Goal: Register for event/course

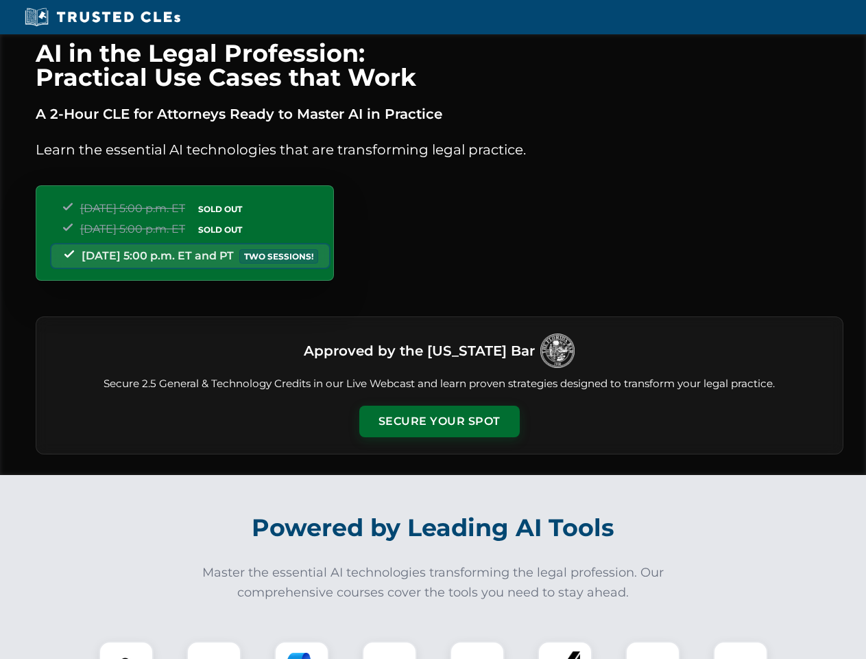
click at [439, 421] on button "Secure Your Spot" at bounding box center [439, 421] width 161 height 32
click at [126, 650] on img at bounding box center [126, 668] width 40 height 40
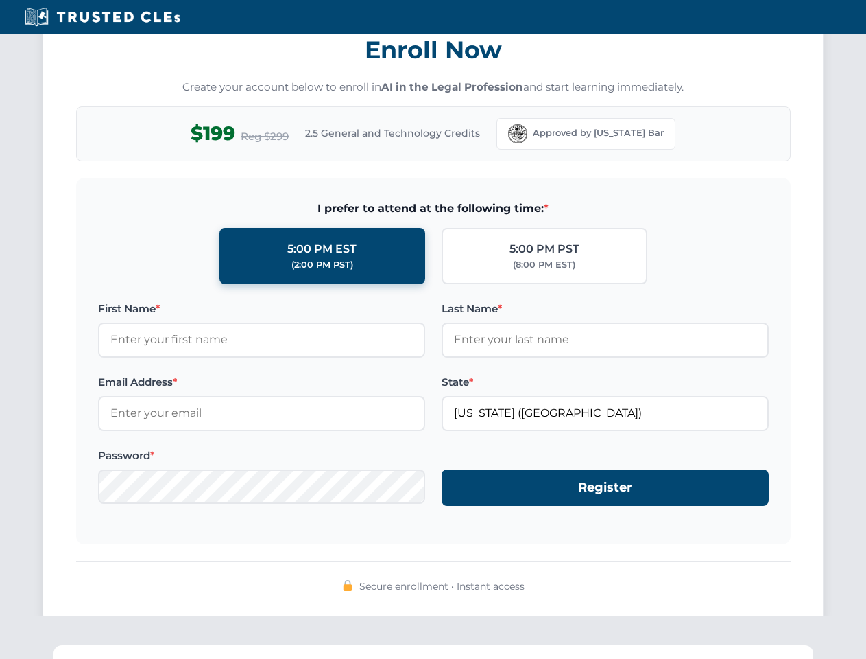
scroll to position [1347, 0]
